Goal: Complete application form

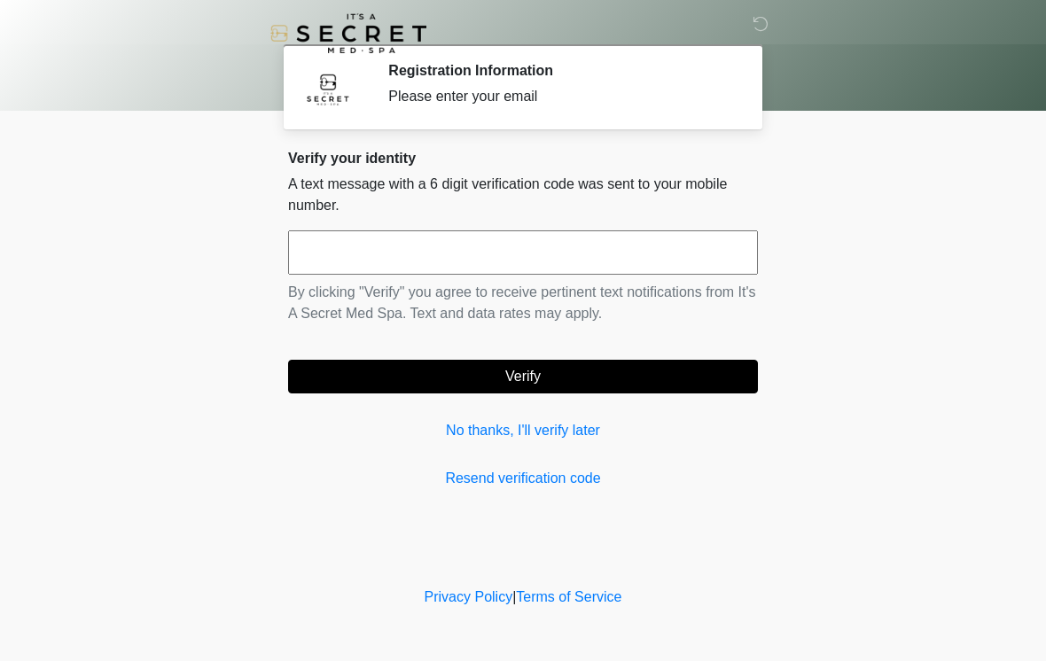
click at [725, 268] on input "text" at bounding box center [523, 252] width 470 height 44
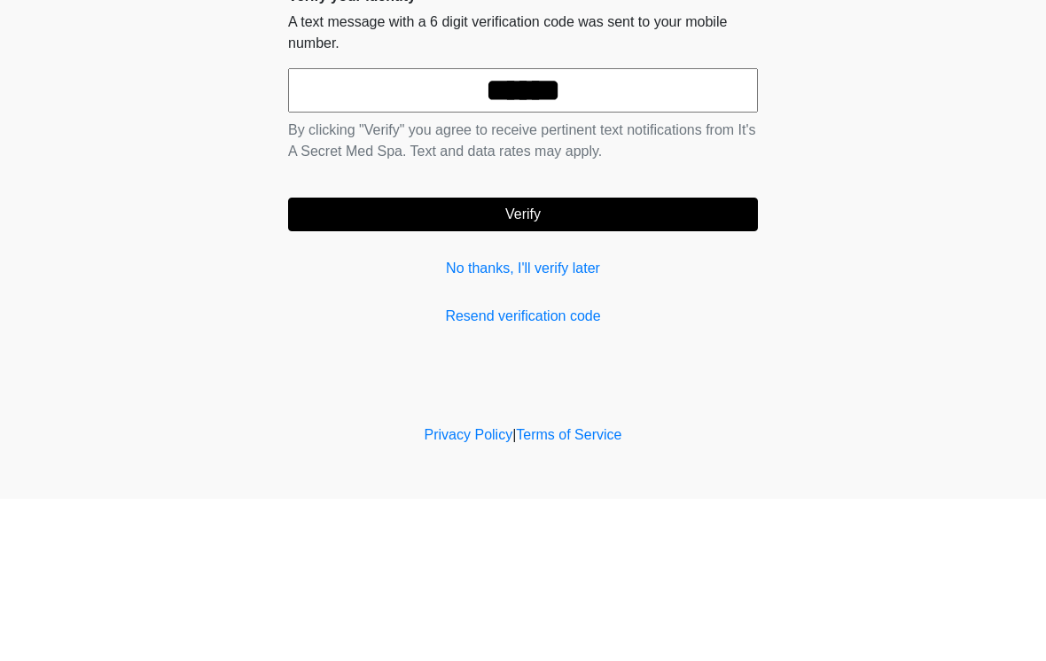
type input "******"
click at [669, 360] on button "Verify" at bounding box center [523, 377] width 470 height 34
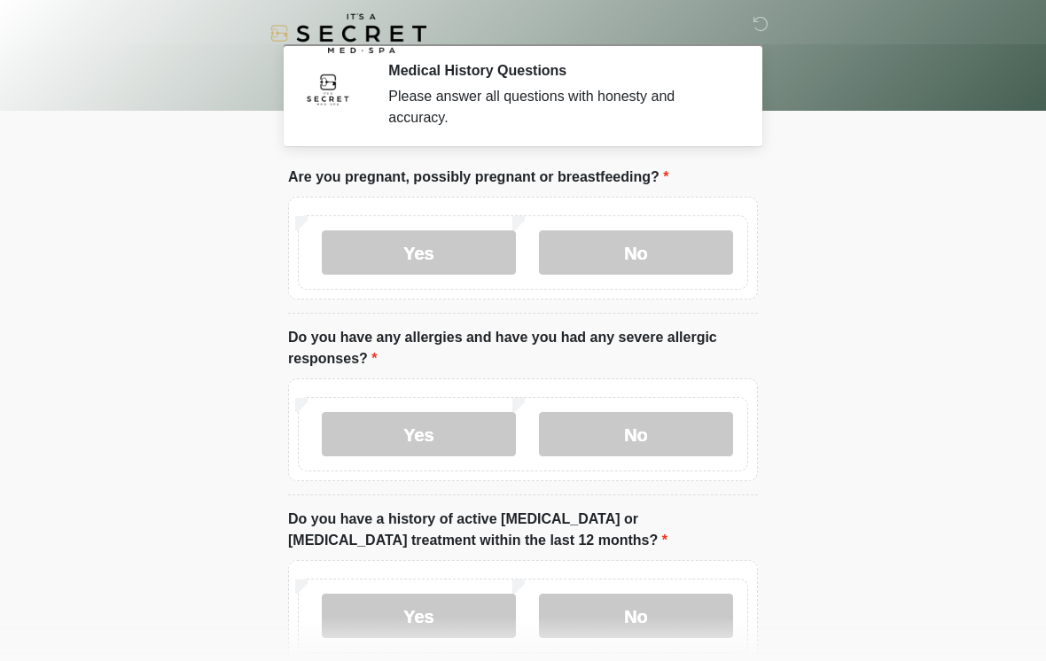
click at [701, 244] on label "No" at bounding box center [636, 252] width 194 height 44
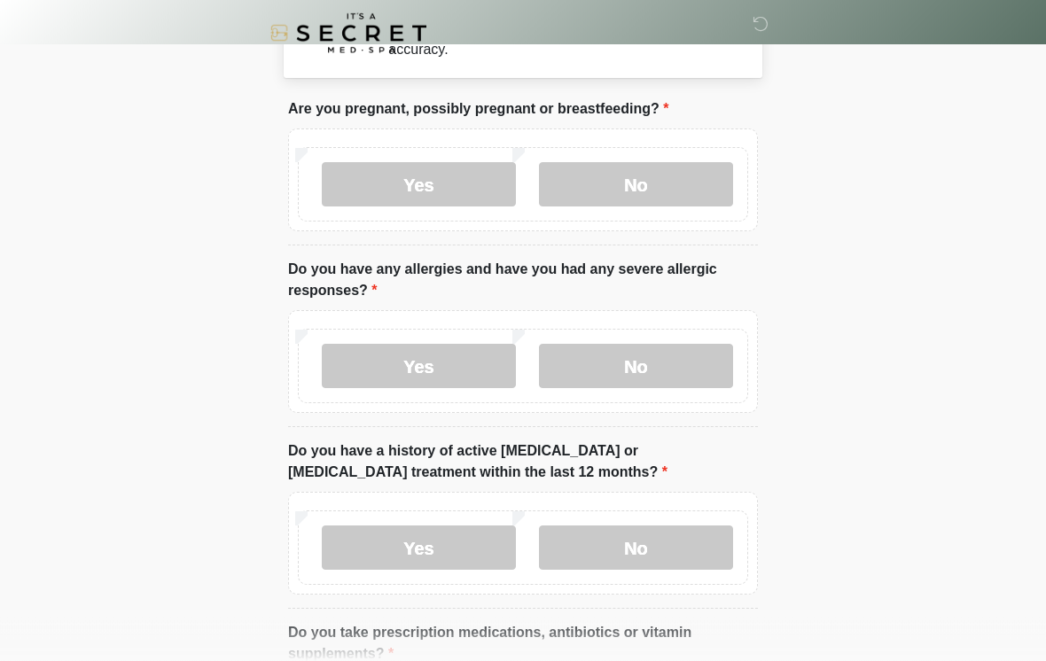
scroll to position [68, 0]
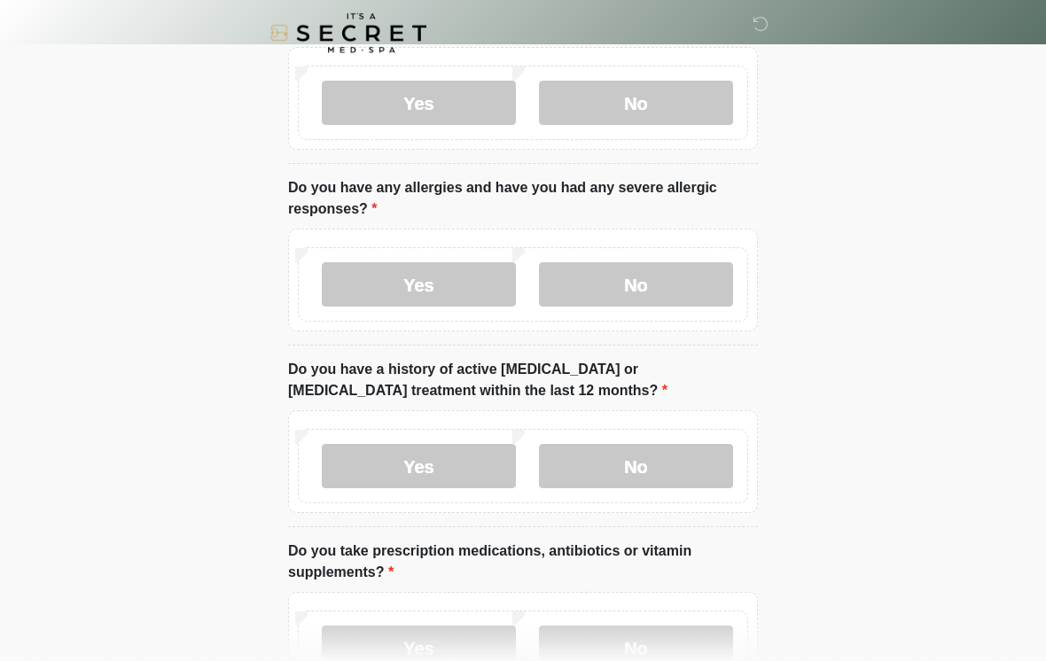
click at [695, 293] on label "No" at bounding box center [636, 285] width 194 height 44
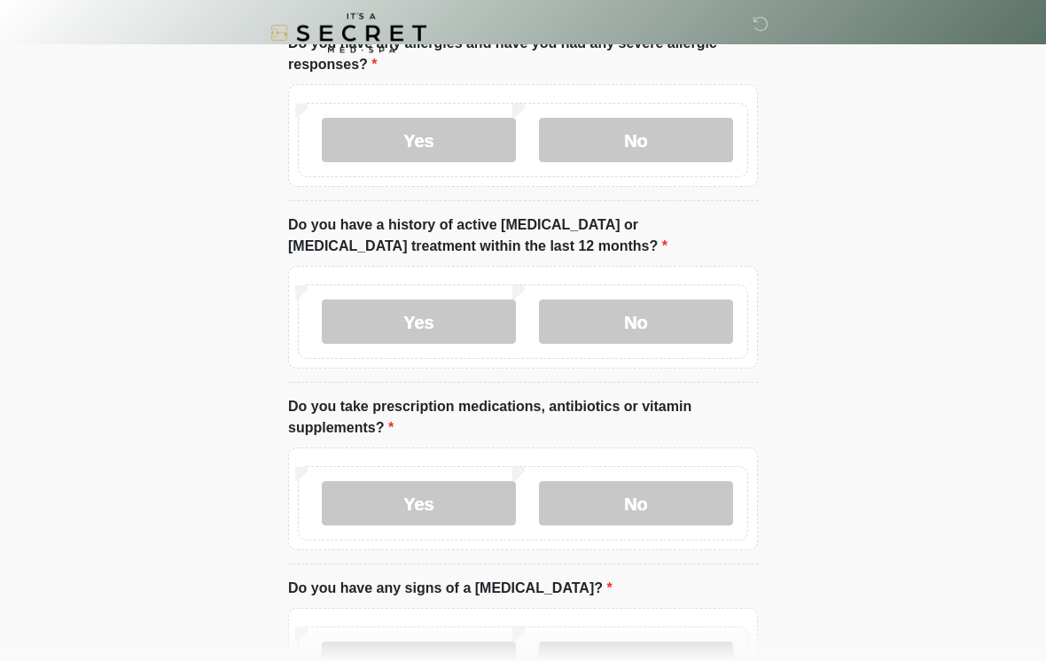
scroll to position [299, 0]
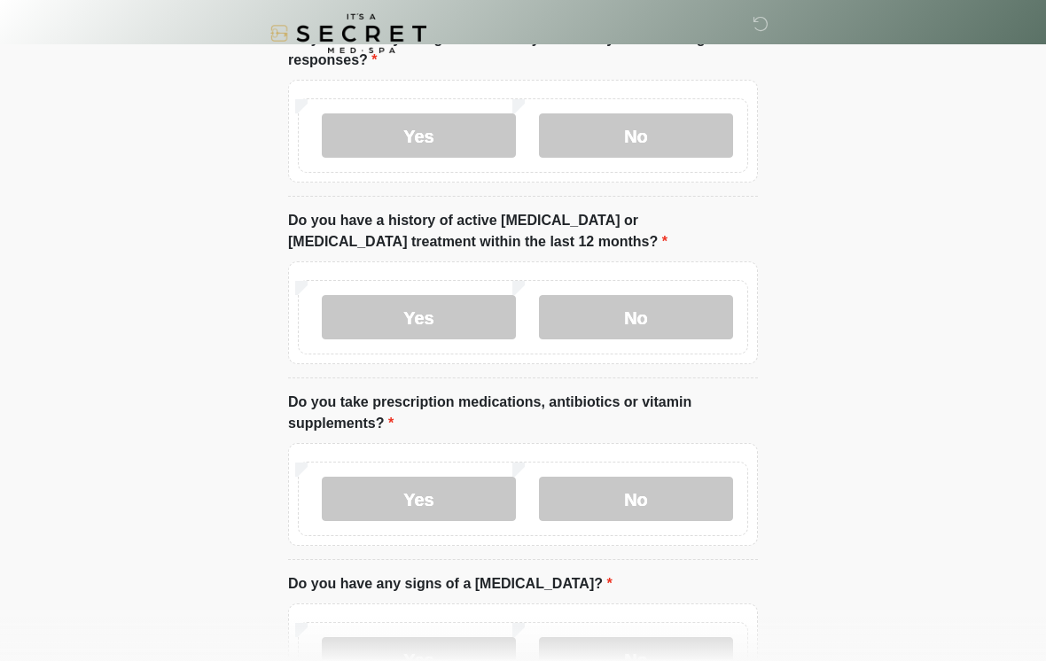
click at [700, 319] on label "No" at bounding box center [636, 317] width 194 height 44
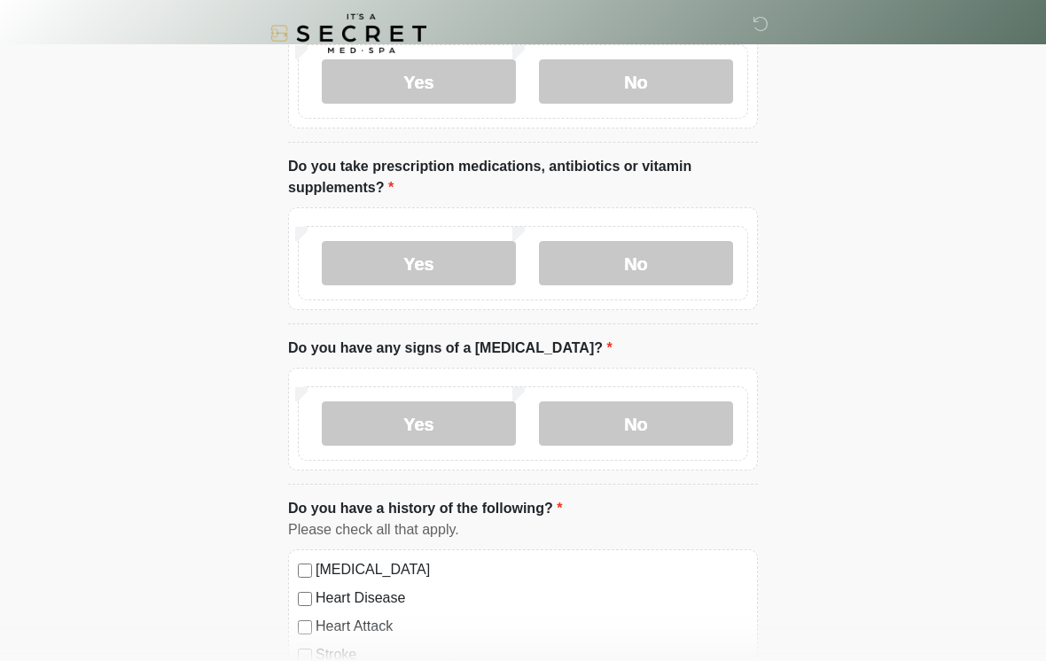
scroll to position [536, 0]
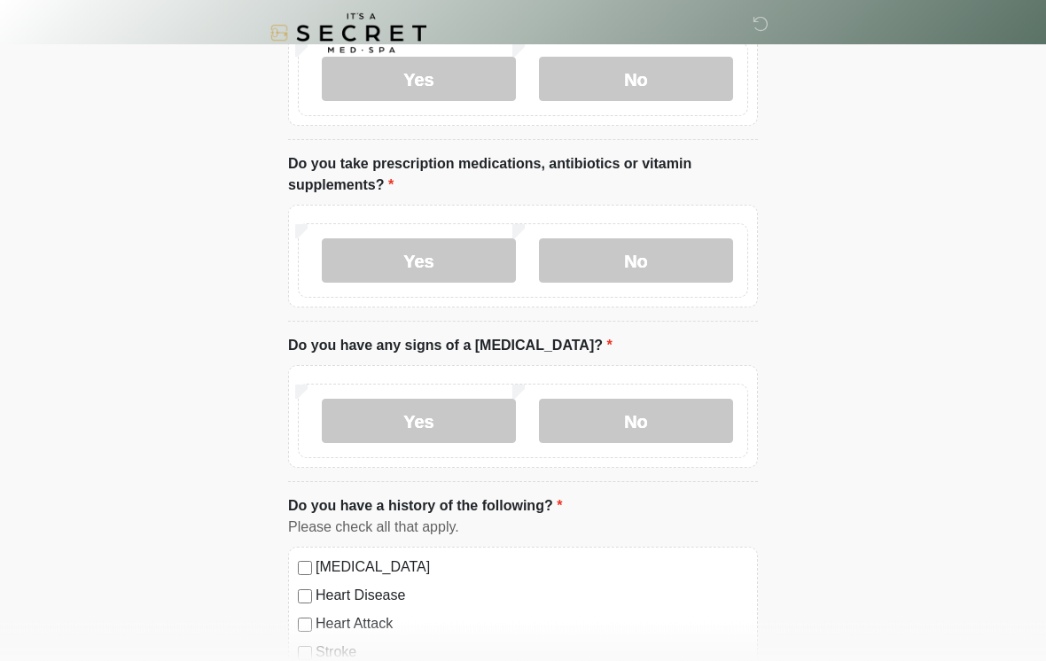
click at [720, 267] on label "No" at bounding box center [636, 261] width 194 height 44
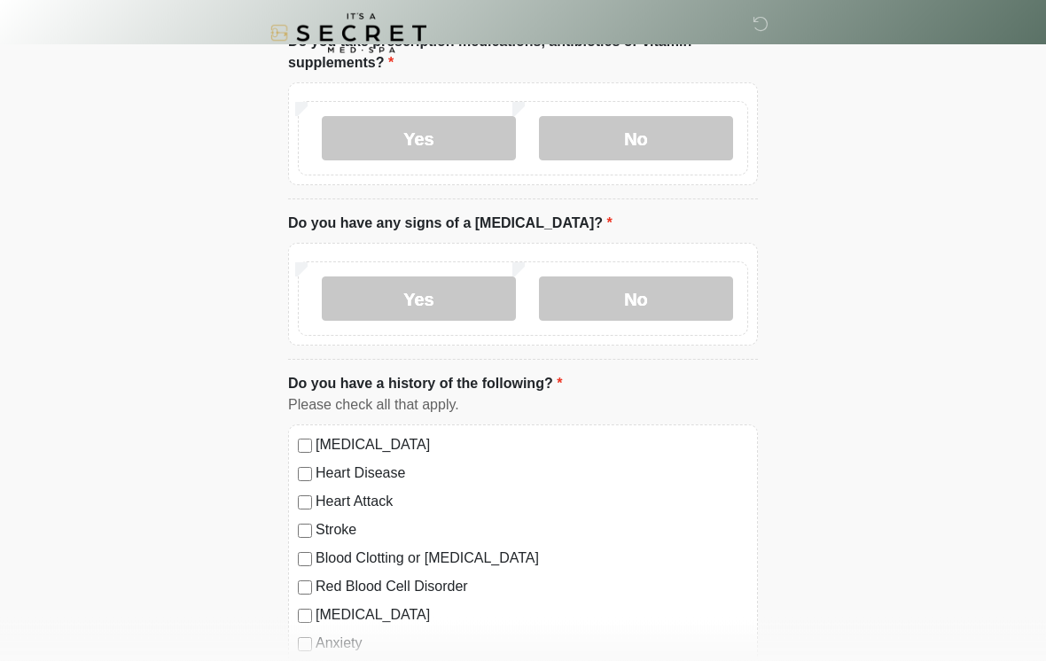
scroll to position [661, 0]
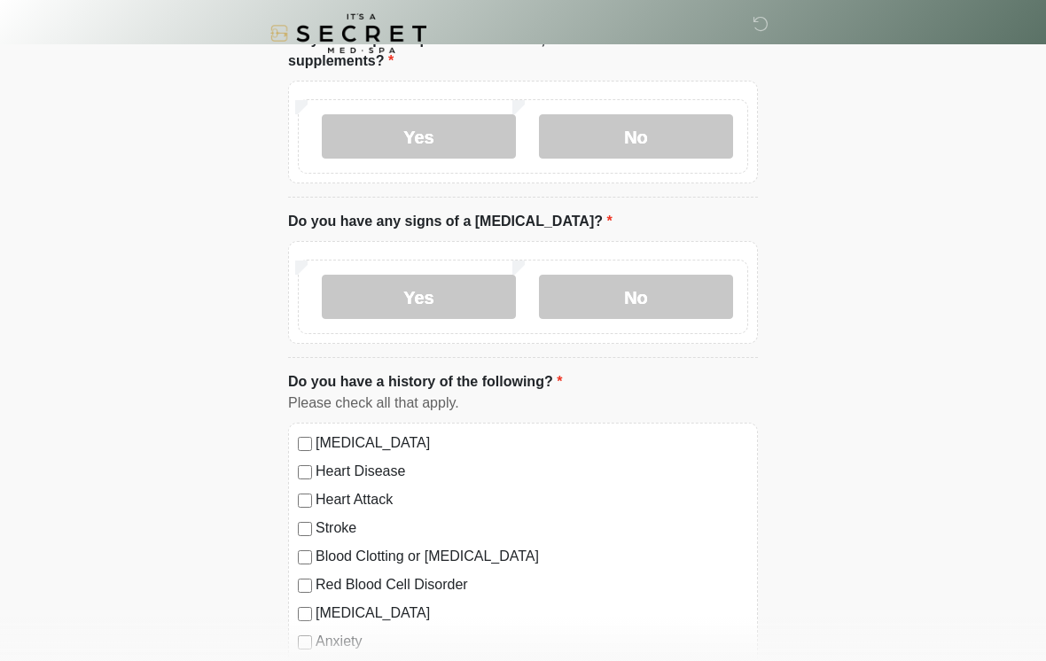
click at [696, 300] on label "No" at bounding box center [636, 297] width 194 height 44
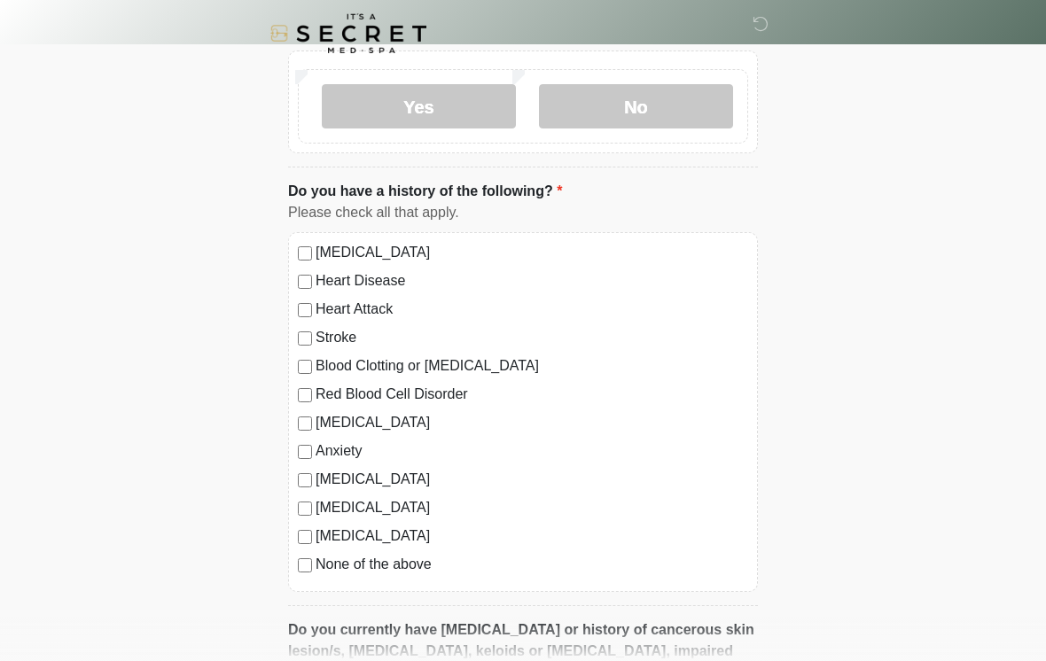
scroll to position [863, 0]
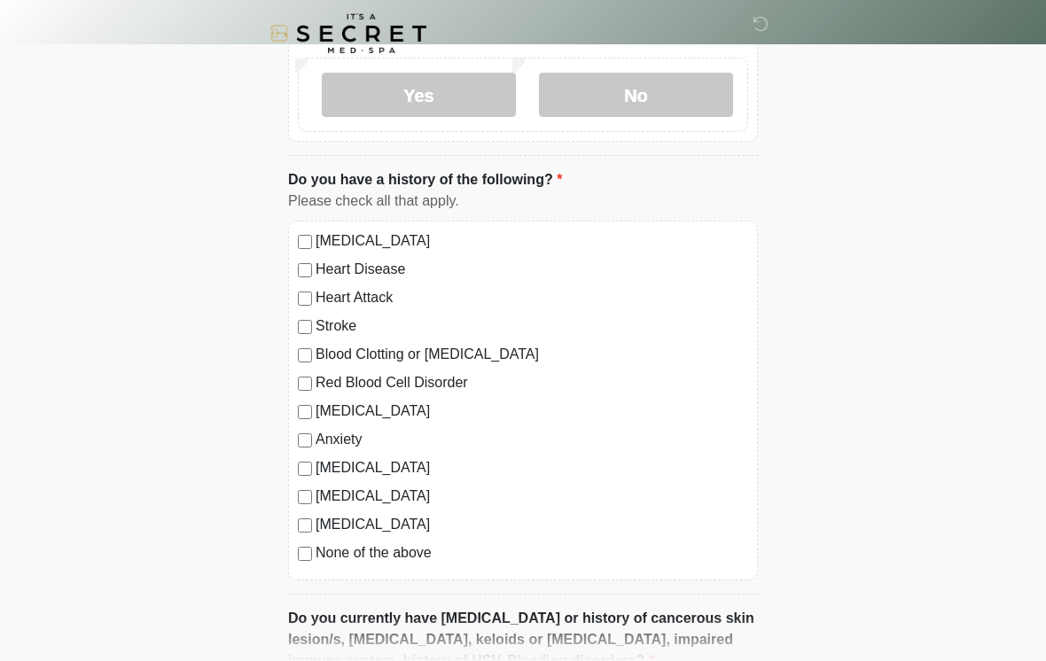
click at [398, 550] on label "None of the above" at bounding box center [531, 552] width 432 height 21
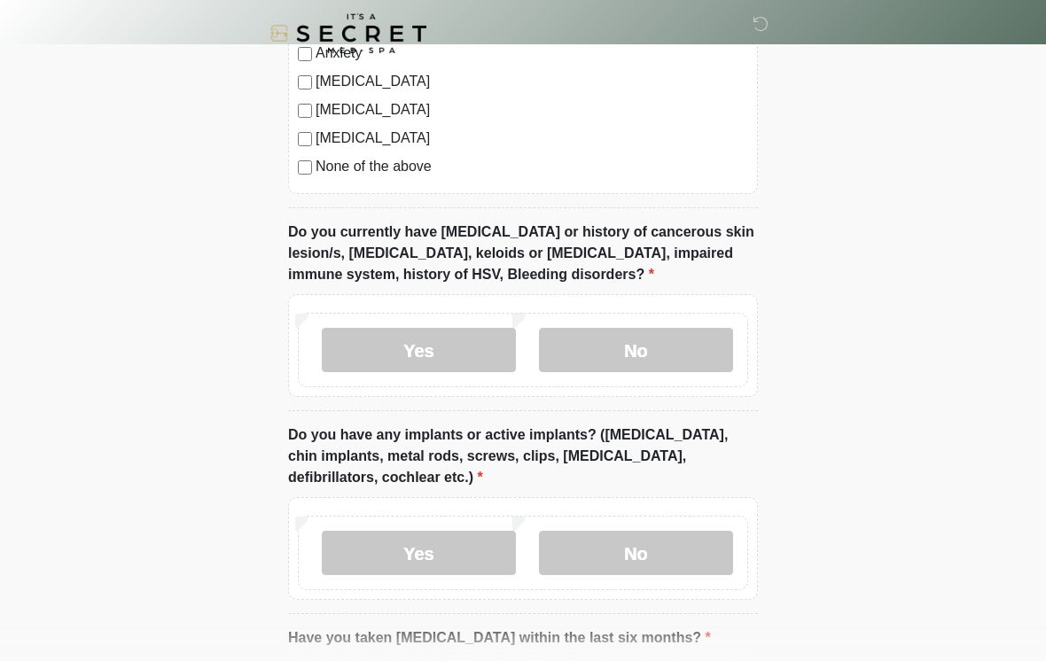
scroll to position [1252, 0]
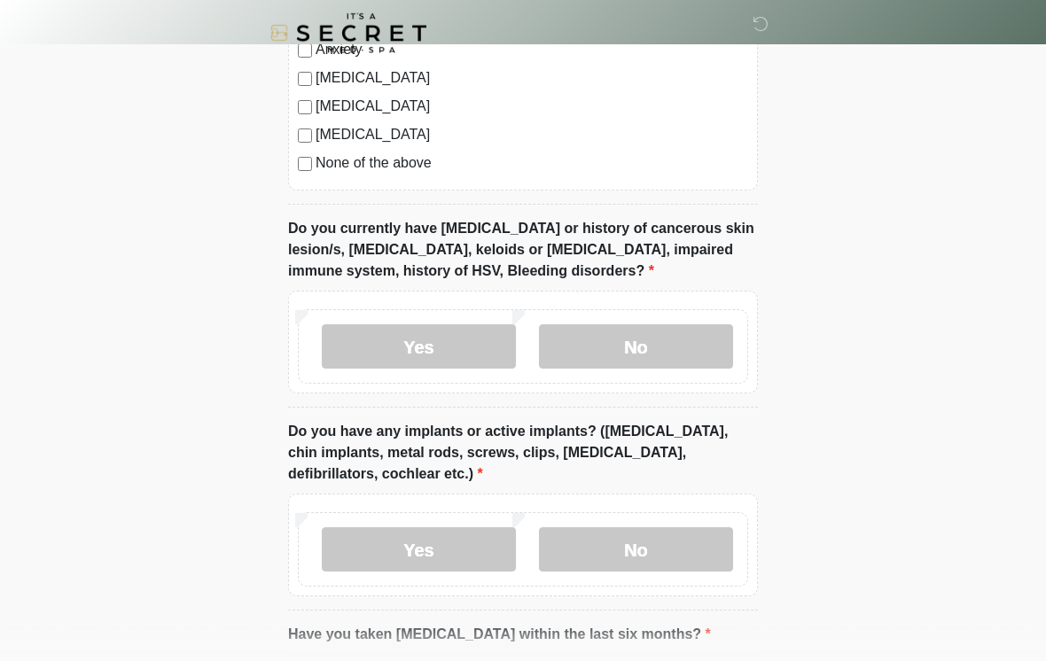
click at [665, 353] on label "No" at bounding box center [636, 347] width 194 height 44
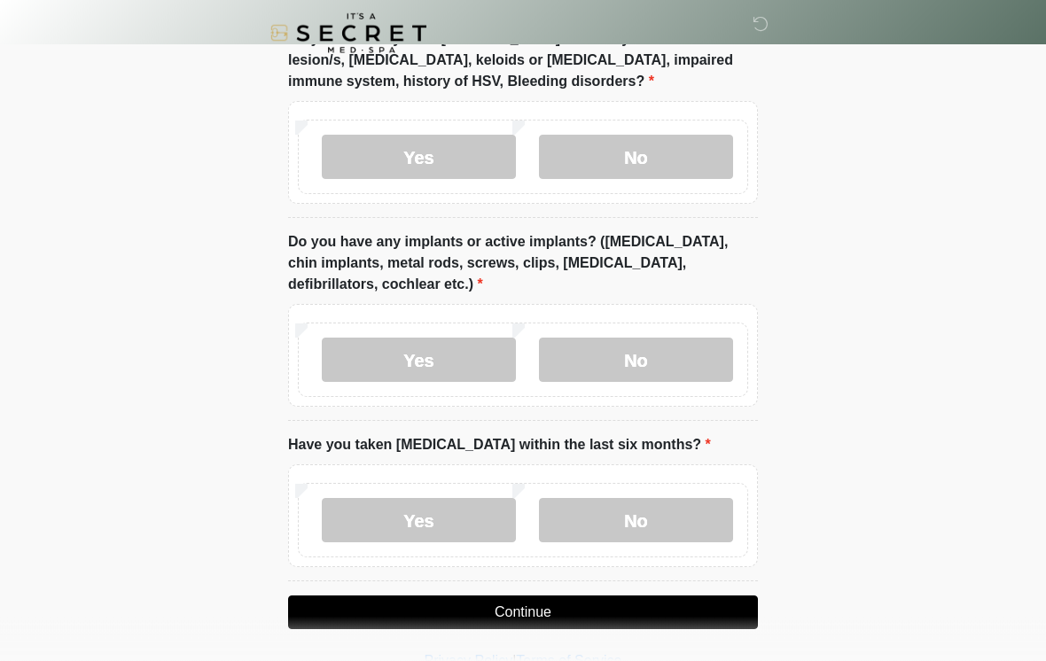
scroll to position [1442, 0]
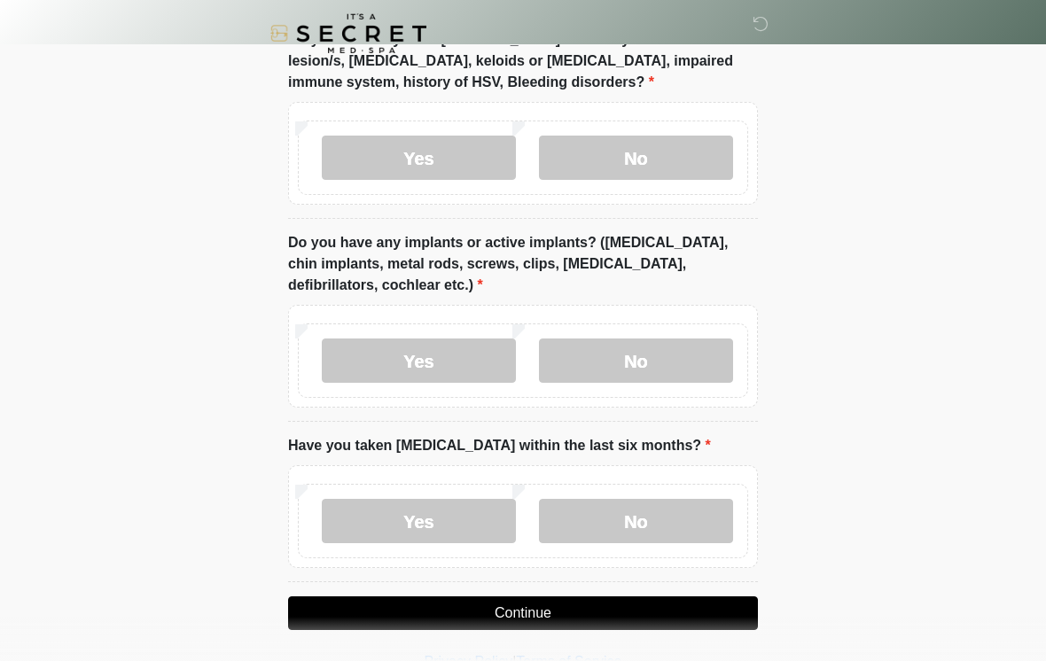
click at [696, 359] on label "No" at bounding box center [636, 360] width 194 height 44
click at [692, 519] on label "No" at bounding box center [636, 521] width 194 height 44
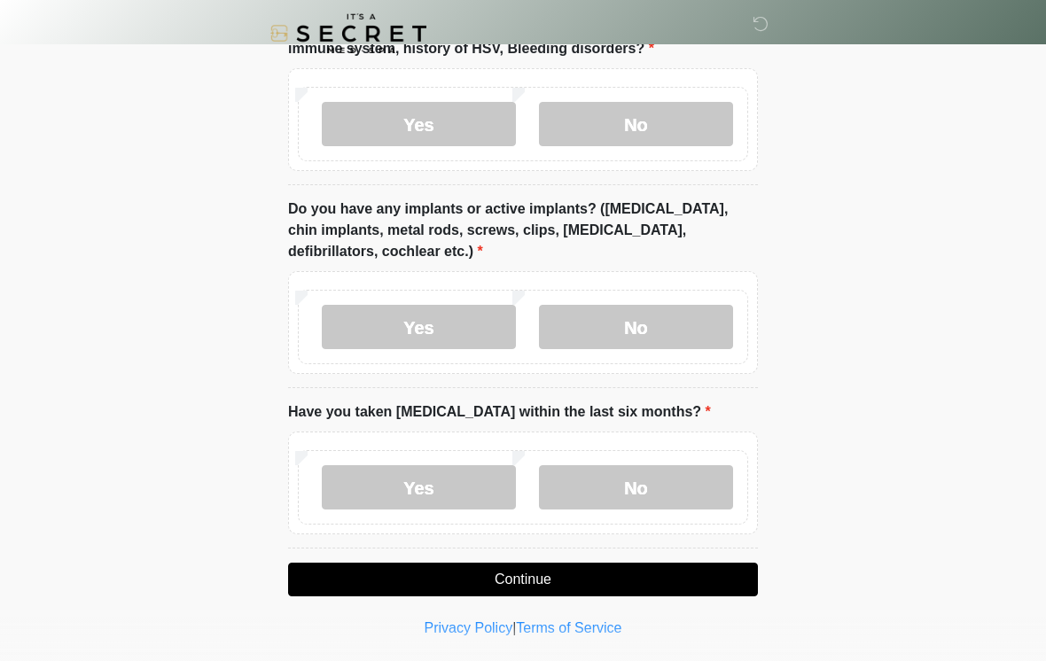
click at [688, 576] on button "Continue" at bounding box center [523, 580] width 470 height 34
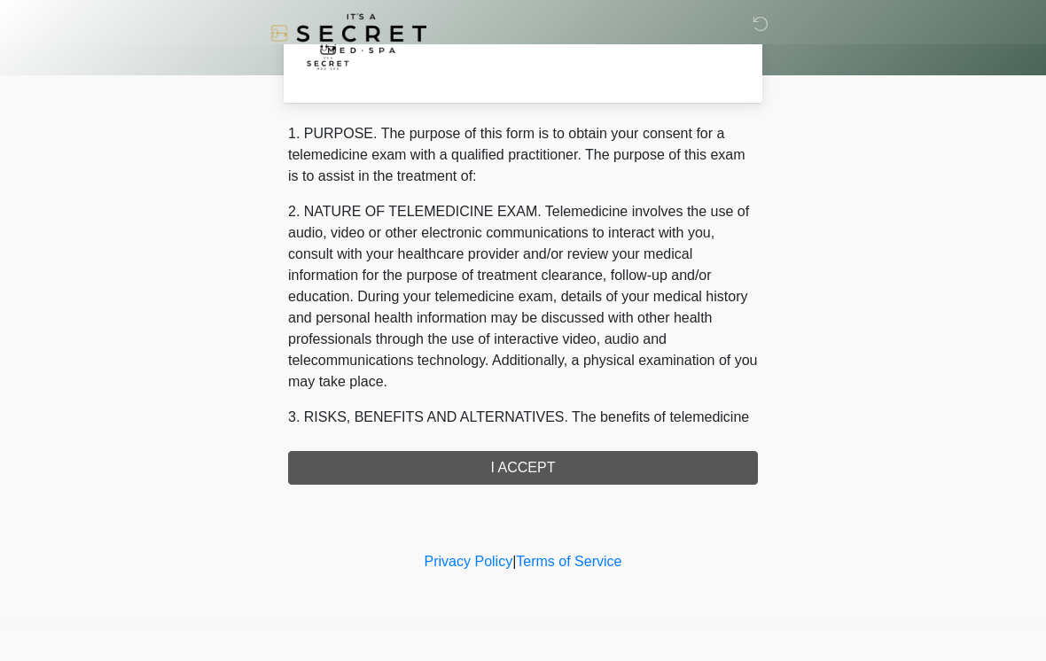
scroll to position [0, 0]
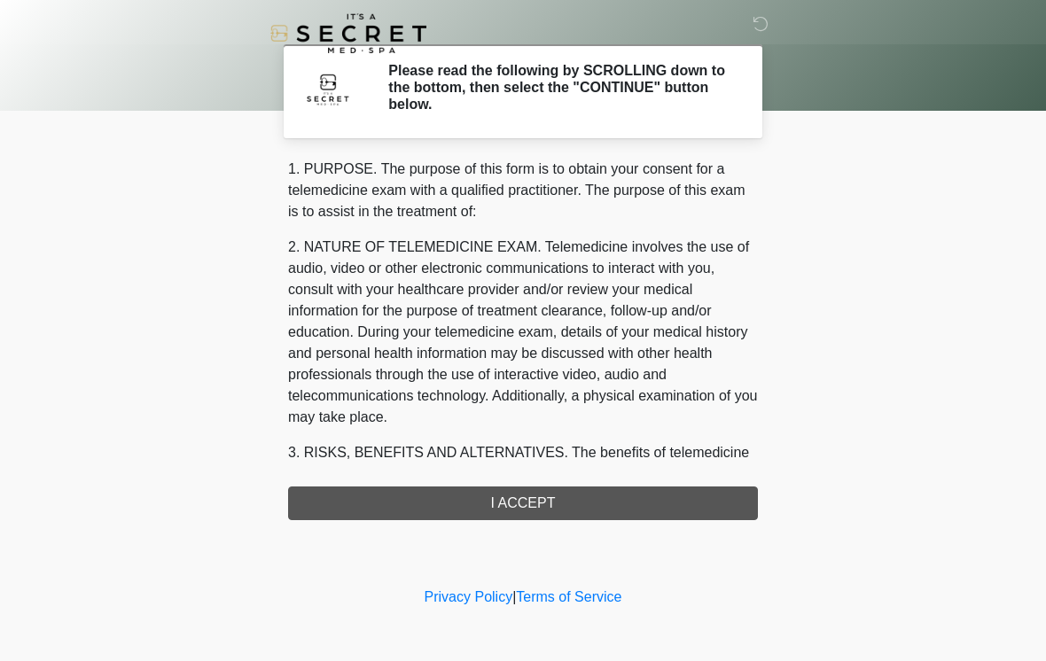
click at [607, 488] on div "1. PURPOSE. The purpose of this form is to obtain your consent for a telemedici…" at bounding box center [523, 340] width 470 height 362
click at [598, 497] on div "1. PURPOSE. The purpose of this form is to obtain your consent for a telemedici…" at bounding box center [523, 340] width 470 height 362
click at [530, 504] on div "1. PURPOSE. The purpose of this form is to obtain your consent for a telemedici…" at bounding box center [523, 340] width 470 height 362
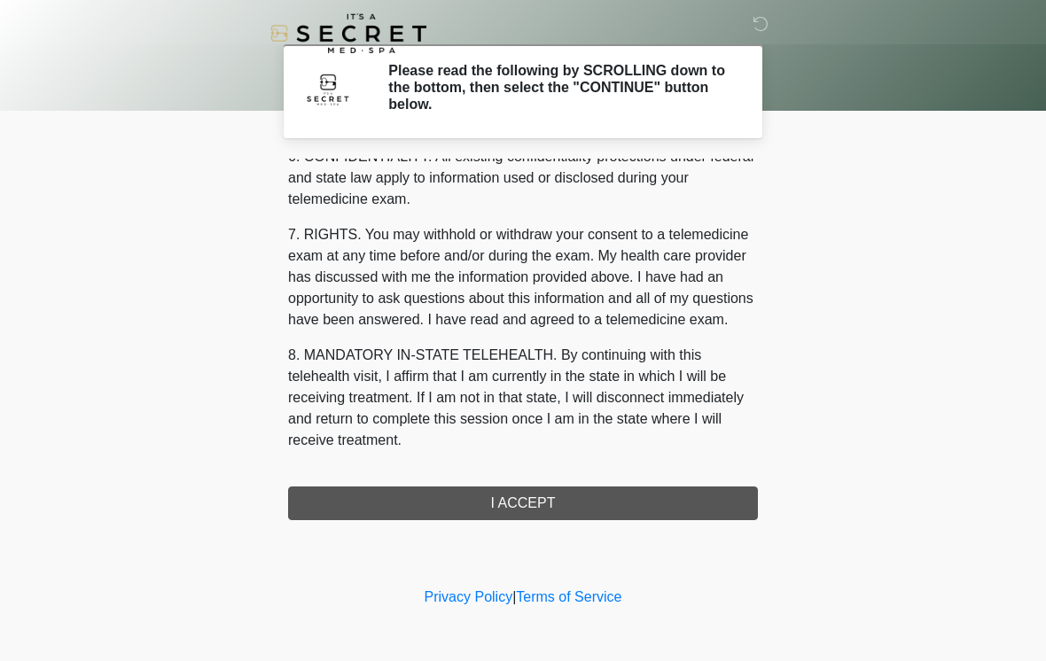
scroll to position [721, 0]
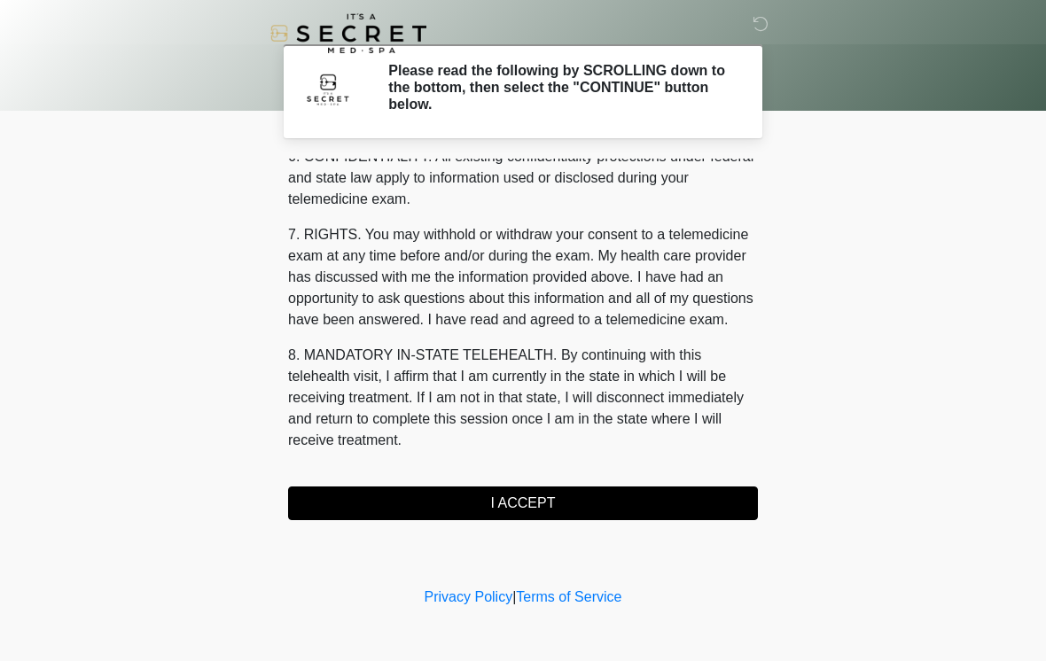
click at [595, 506] on button "I ACCEPT" at bounding box center [523, 503] width 470 height 34
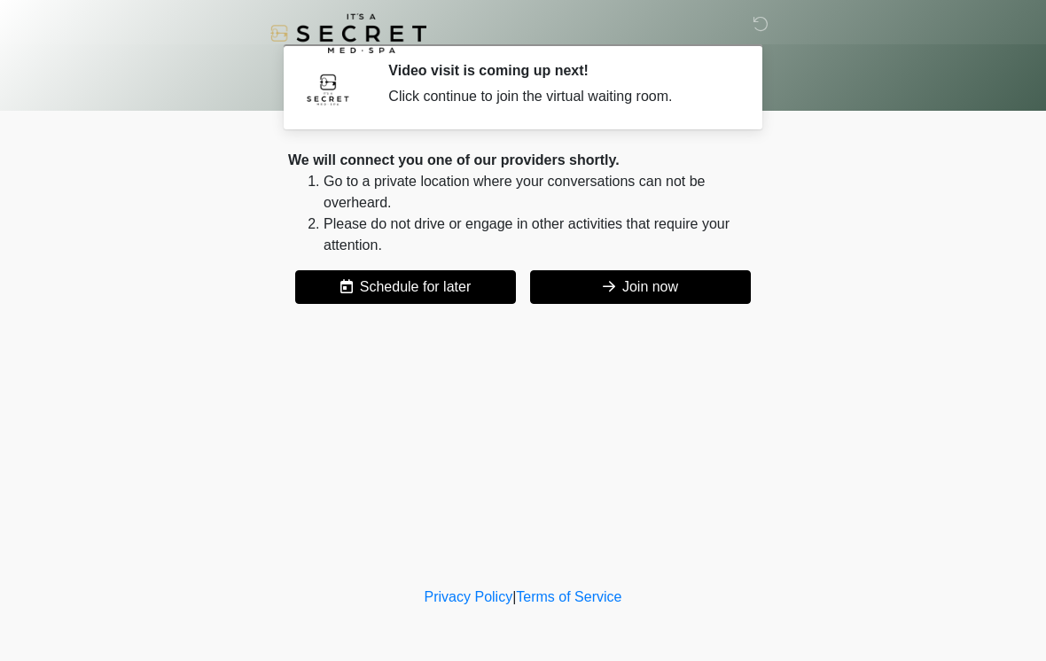
click at [708, 285] on button "Join now" at bounding box center [640, 287] width 221 height 34
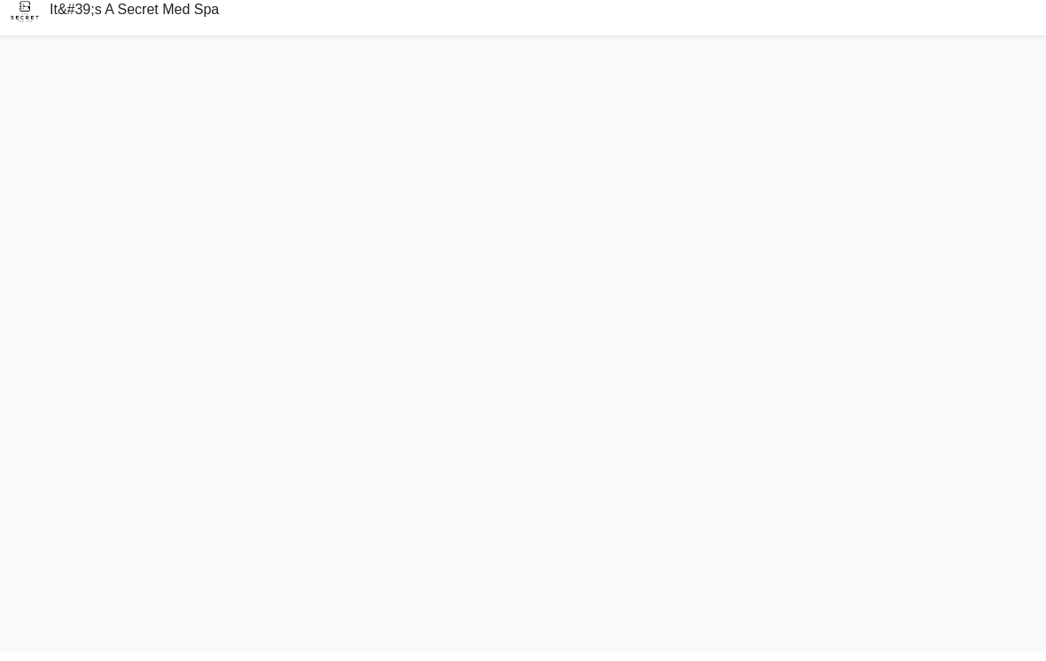
scroll to position [5, 0]
